Goal: Information Seeking & Learning: Learn about a topic

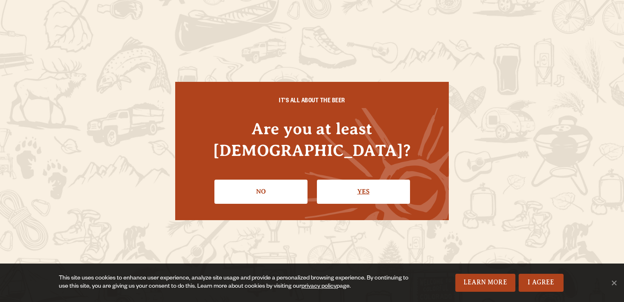
click at [371, 179] on link "Yes" at bounding box center [363, 191] width 93 height 24
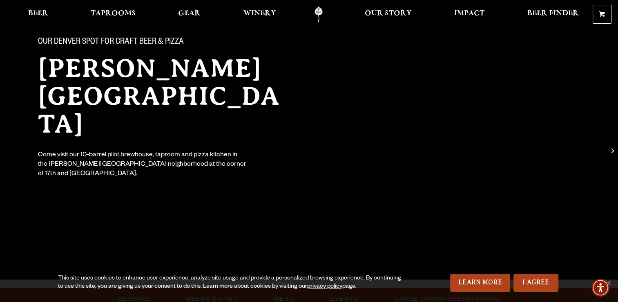
scroll to position [82, 0]
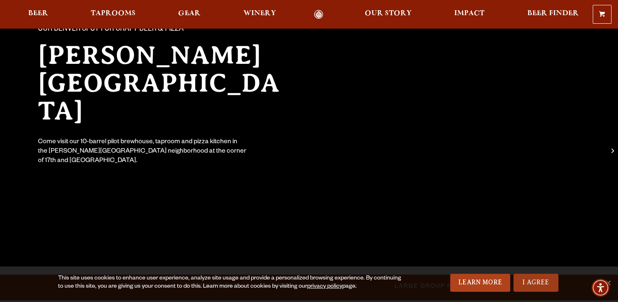
click at [534, 278] on link "I Agree" at bounding box center [536, 282] width 45 height 18
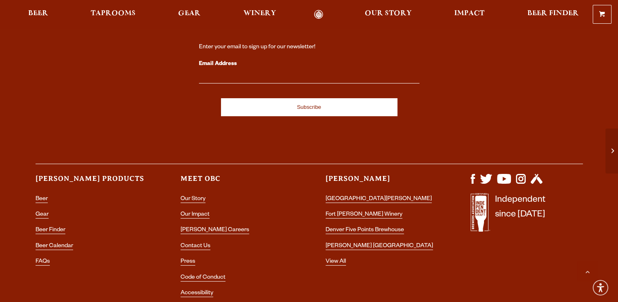
scroll to position [858, 0]
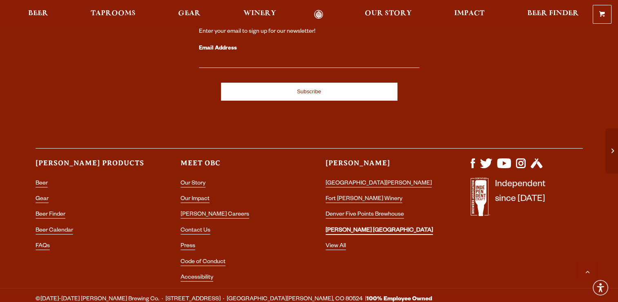
click at [363, 227] on link "[PERSON_NAME] [GEOGRAPHIC_DATA]" at bounding box center [379, 230] width 107 height 7
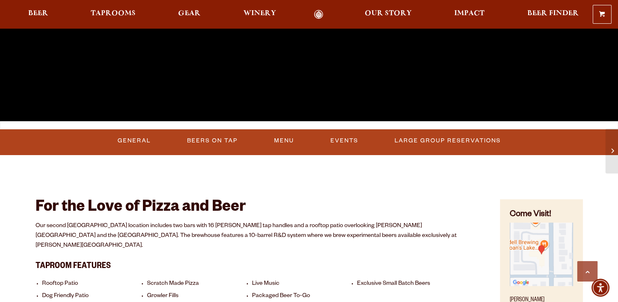
scroll to position [245, 0]
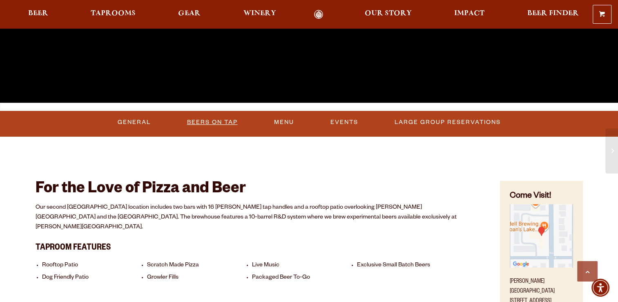
click at [225, 121] on link "Beers On Tap" at bounding box center [212, 122] width 57 height 19
click at [221, 117] on link "Beers On Tap" at bounding box center [215, 122] width 72 height 19
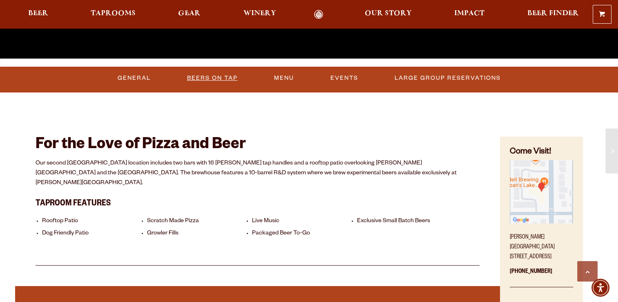
scroll to position [286, 0]
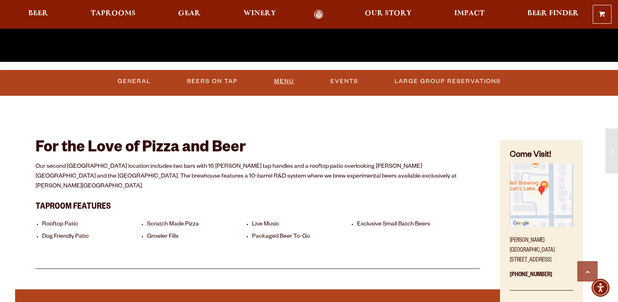
click at [289, 81] on link "Menu" at bounding box center [284, 81] width 27 height 19
